Goal: Transaction & Acquisition: Purchase product/service

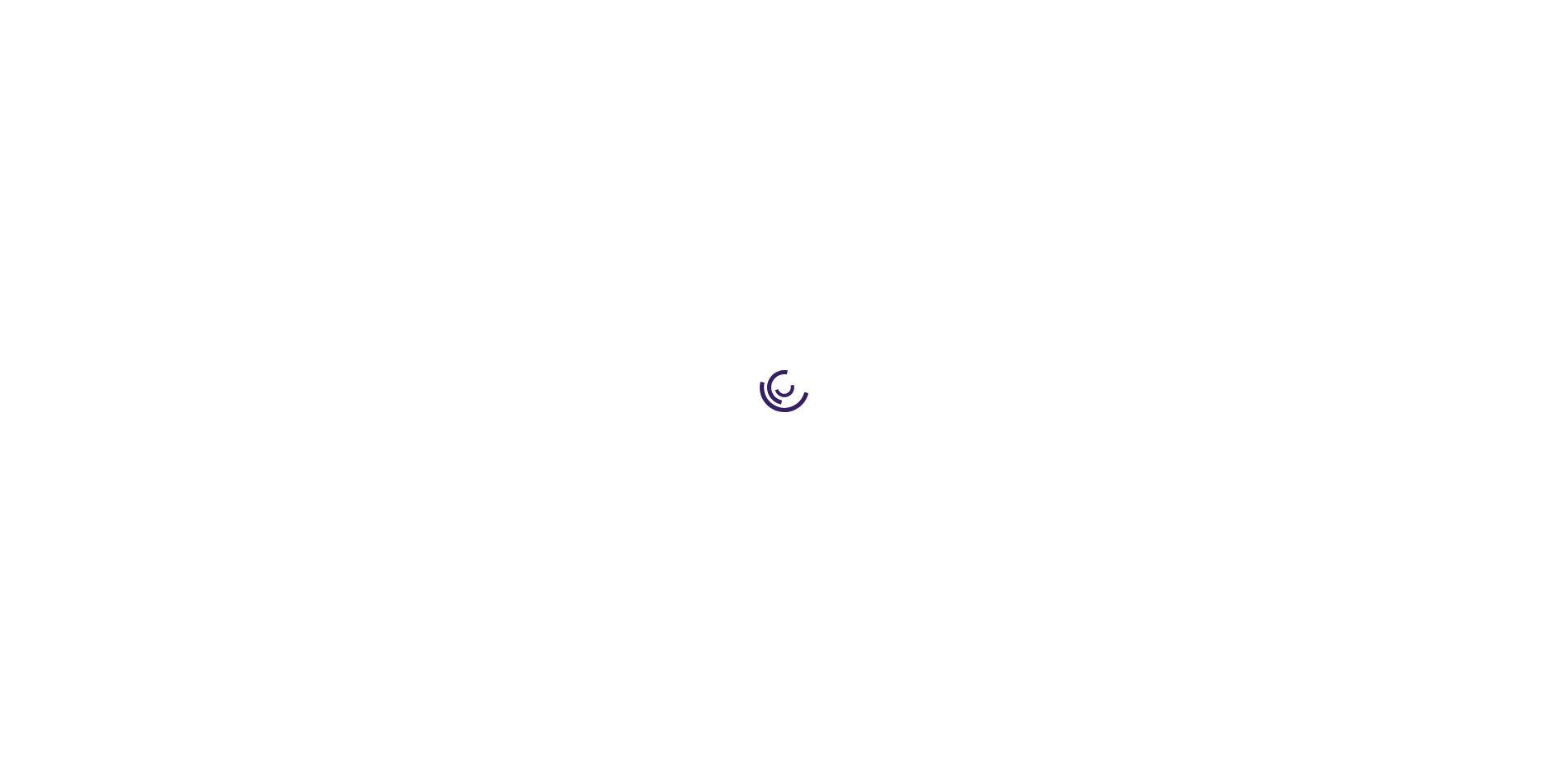
click at [1036, 24] on link "Log In" at bounding box center [1034, 24] width 32 height 14
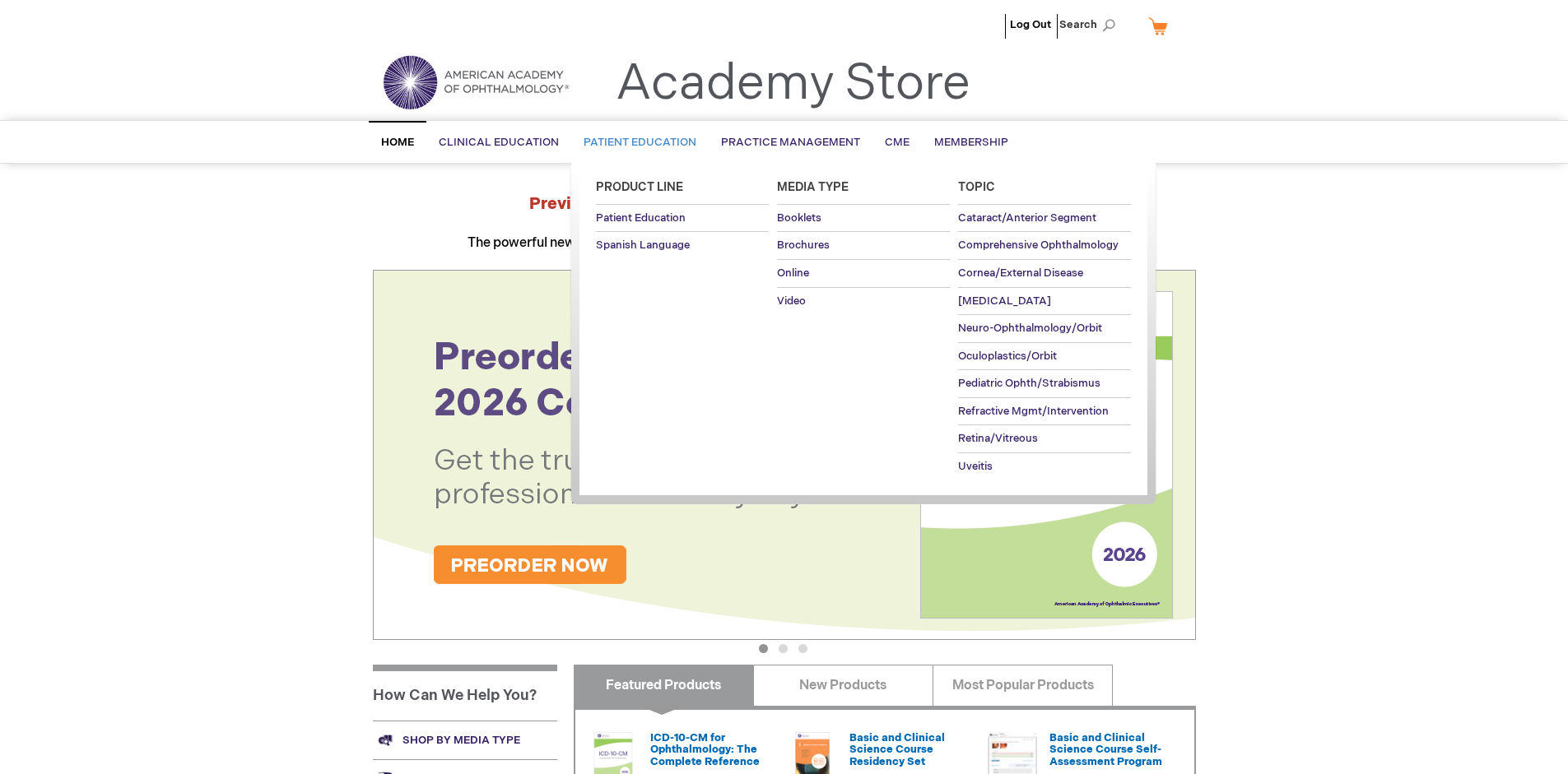
click at [635, 142] on span "Patient Education" at bounding box center [640, 142] width 113 height 14
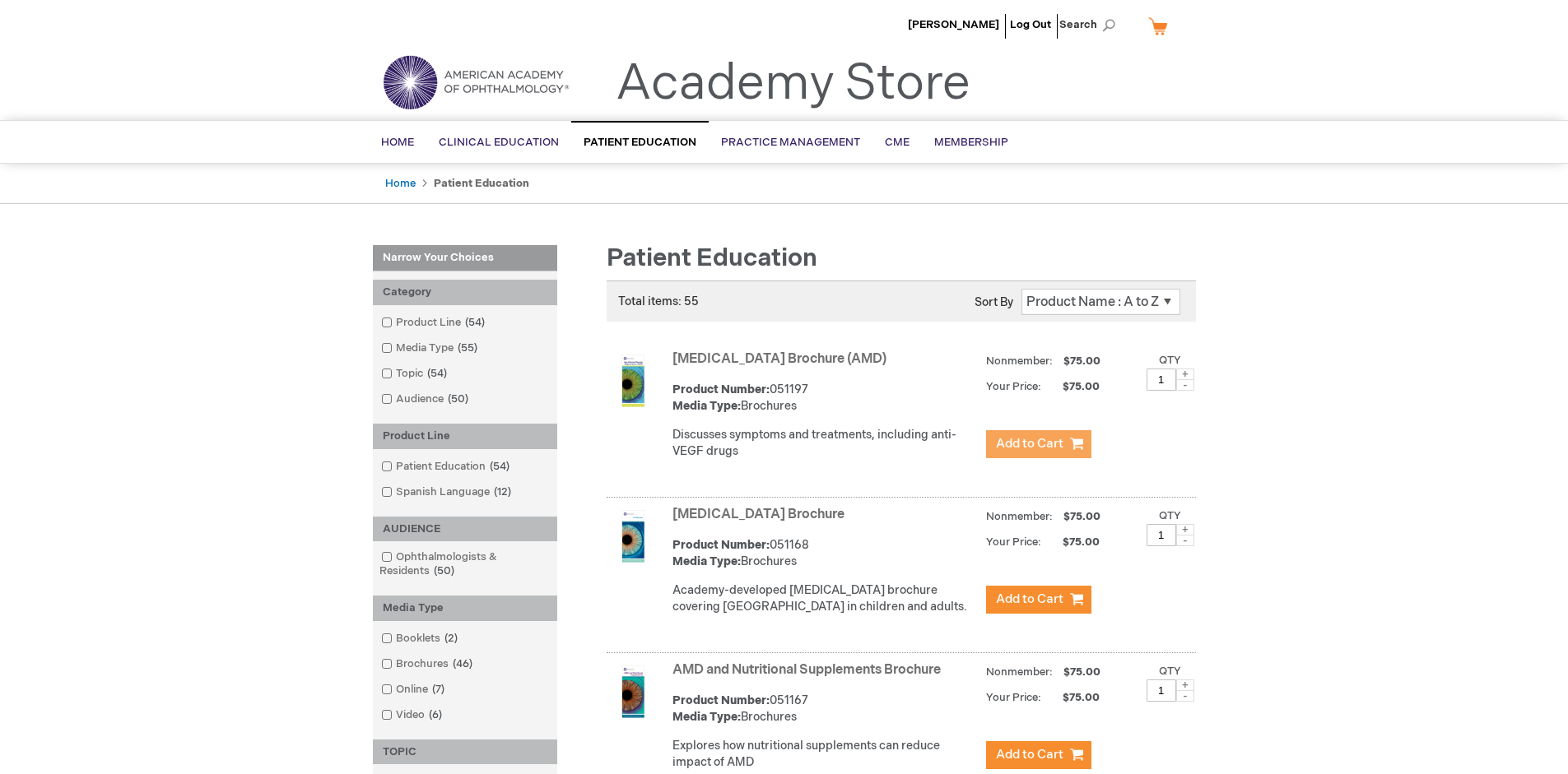
click at [1038, 444] on span "Add to Cart" at bounding box center [1029, 443] width 68 height 15
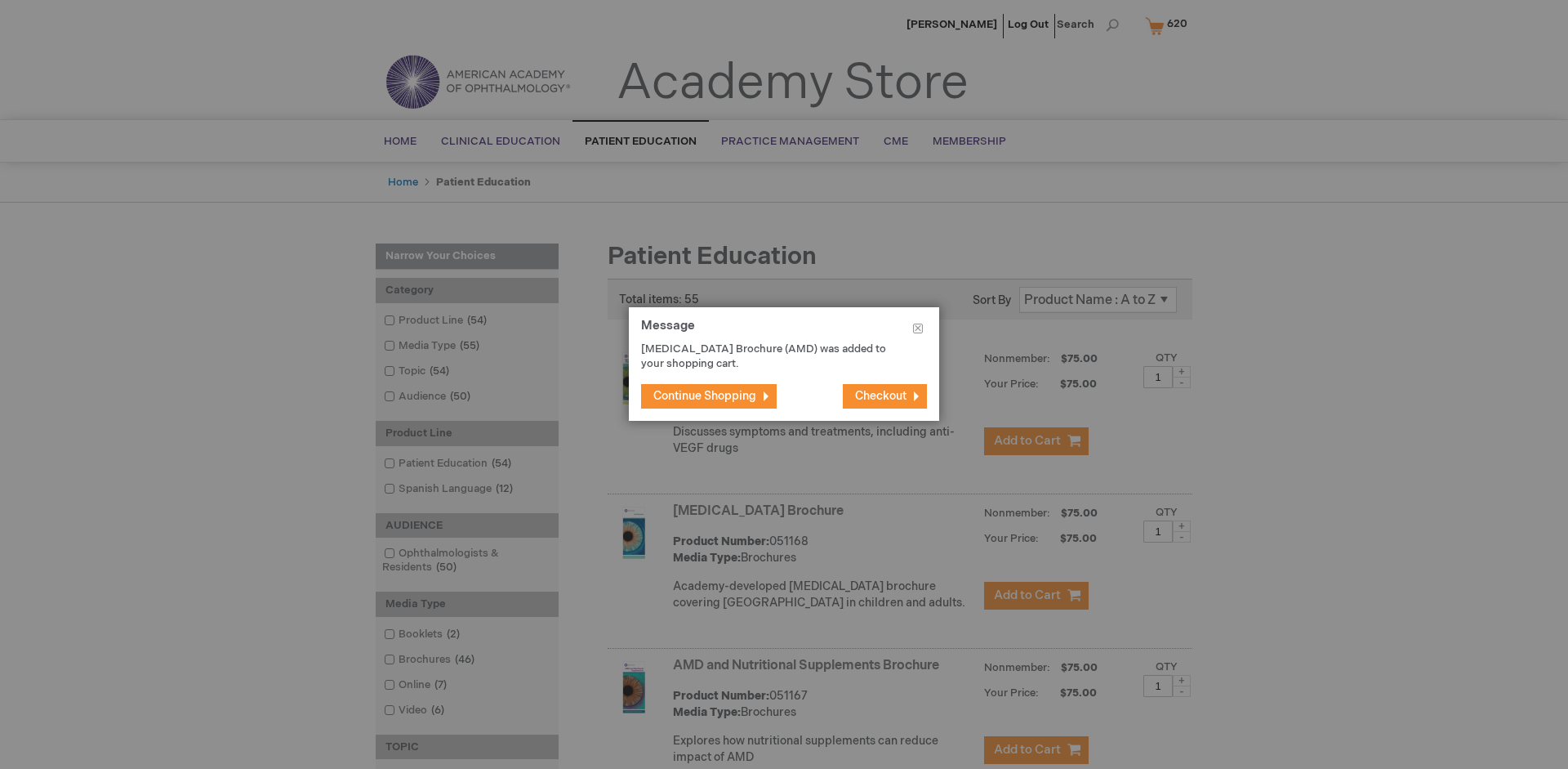
click at [705, 395] on span "Continue Shopping" at bounding box center [705, 395] width 103 height 13
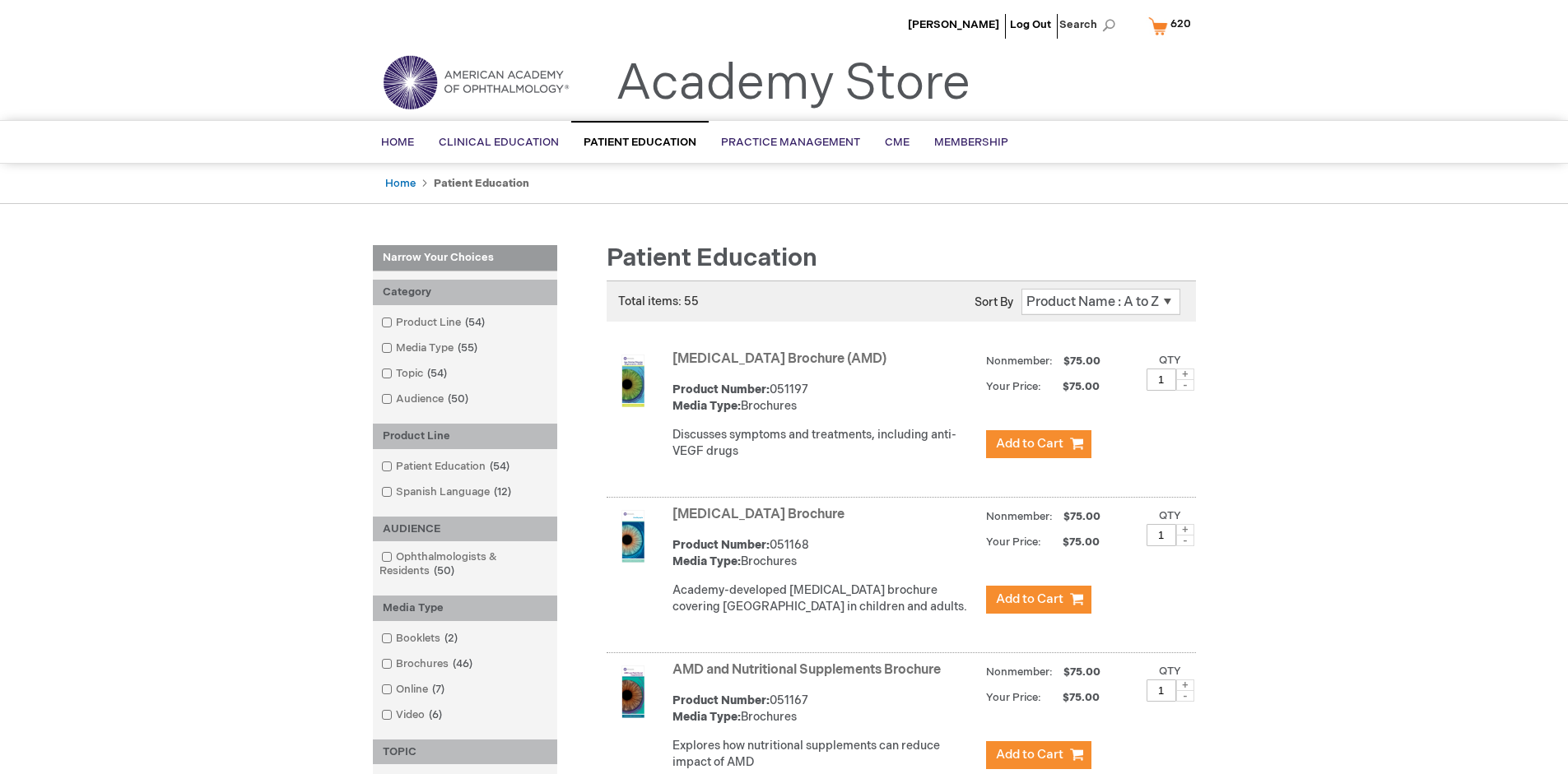
click at [810, 677] on link "AMD and Nutritional Supplements Brochure" at bounding box center [806, 669] width 268 height 15
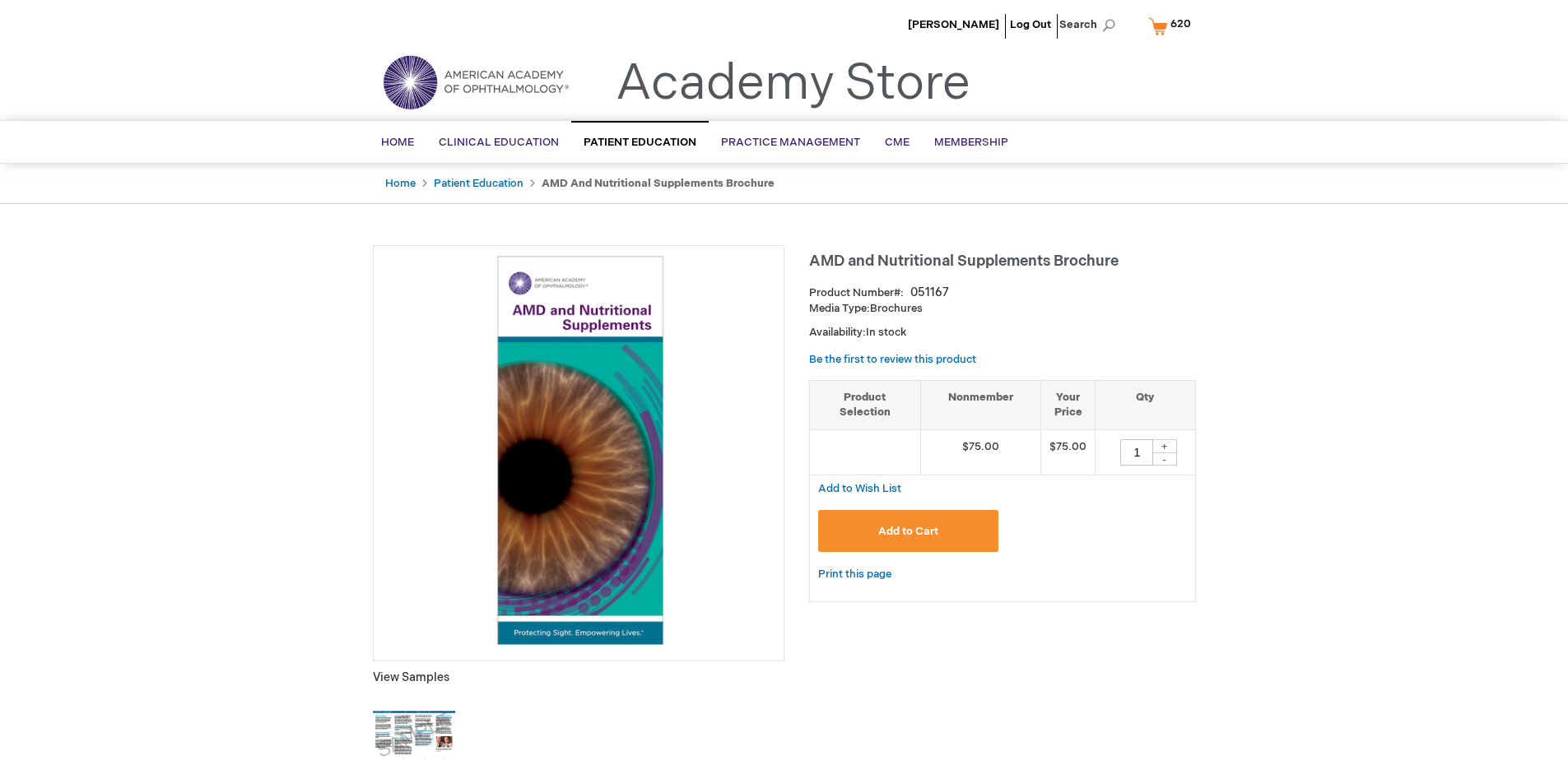
click at [908, 531] on span "Add to Cart" at bounding box center [908, 531] width 60 height 14
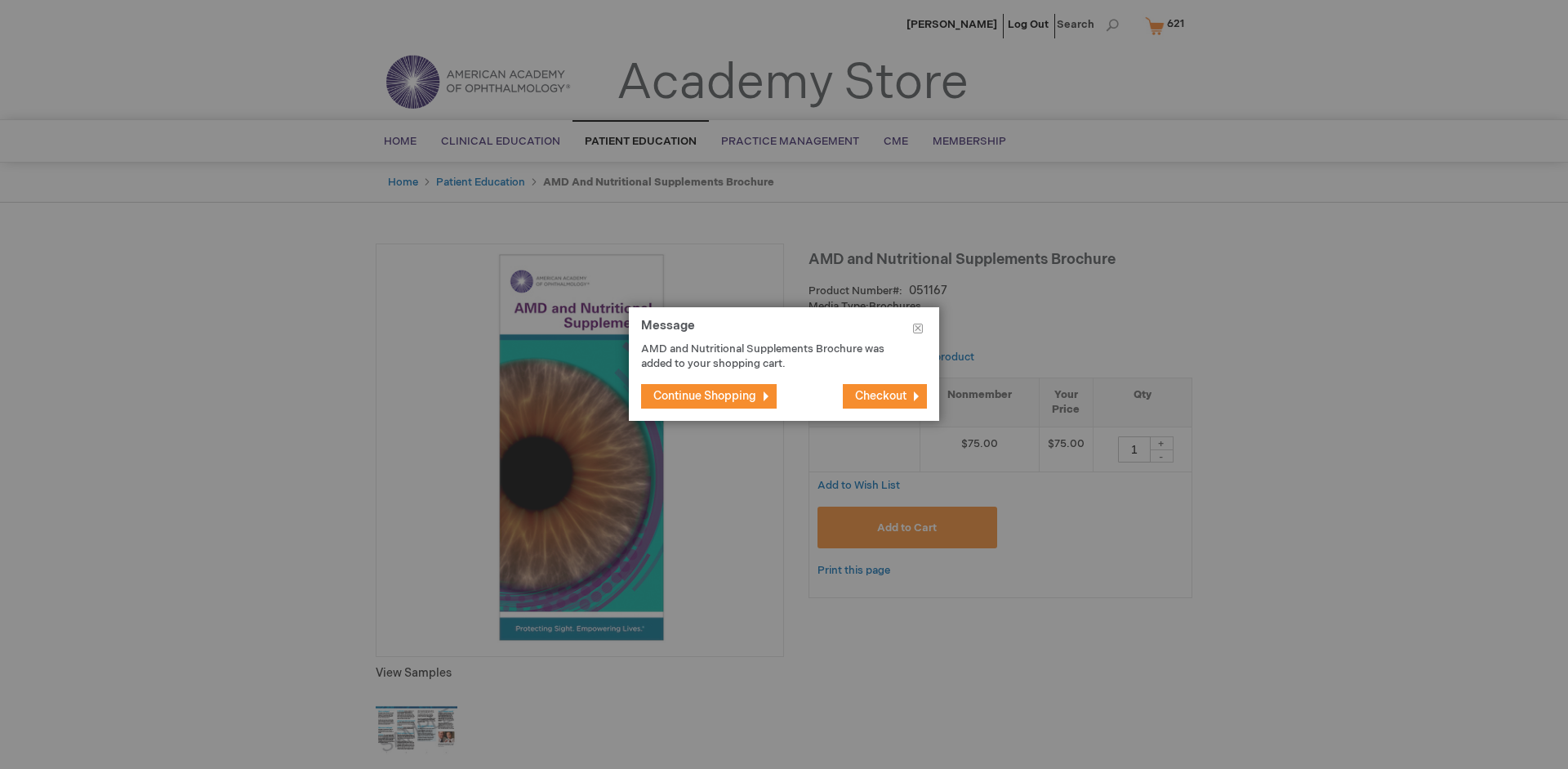
click at [705, 395] on span "Continue Shopping" at bounding box center [705, 395] width 103 height 13
